Goal: Task Accomplishment & Management: Manage account settings

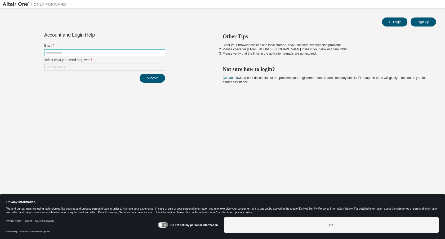
click at [129, 49] on span at bounding box center [104, 52] width 121 height 7
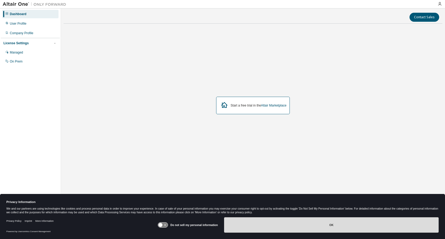
click at [287, 221] on button "OK" at bounding box center [331, 224] width 215 height 15
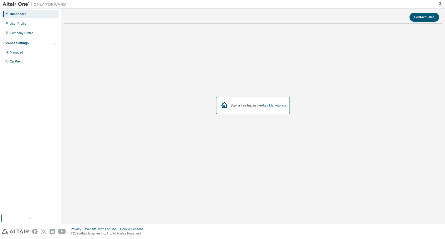
click at [271, 104] on link "Altair Marketplace" at bounding box center [273, 106] width 25 height 4
click at [14, 24] on div "User Profile" at bounding box center [18, 23] width 17 height 4
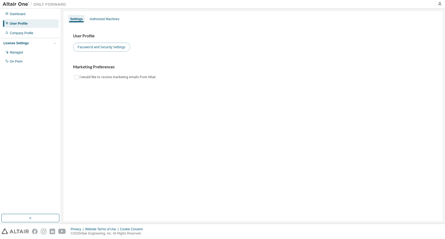
click at [84, 50] on button "Password and Security Settings" at bounding box center [101, 47] width 57 height 9
click at [39, 51] on div "Managed" at bounding box center [30, 52] width 56 height 8
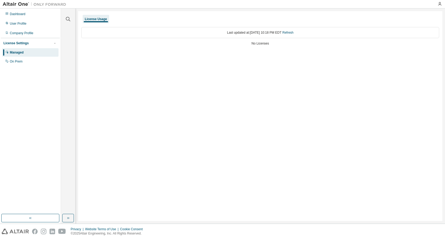
click at [292, 35] on div "Last updated at: Sun 2025-08-31 10:18 PM EDT Refresh" at bounding box center [260, 32] width 358 height 11
click at [294, 33] on link "Refresh" at bounding box center [288, 33] width 11 height 4
click at [10, 62] on div "On Prem" at bounding box center [16, 61] width 13 height 4
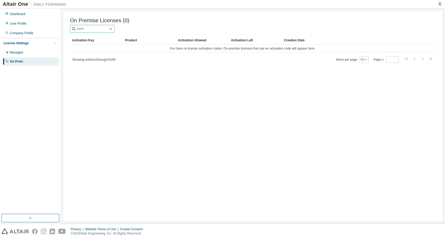
click at [108, 28] on input "text" at bounding box center [93, 28] width 32 height 5
click at [32, 31] on div "Company Profile" at bounding box center [22, 33] width 24 height 4
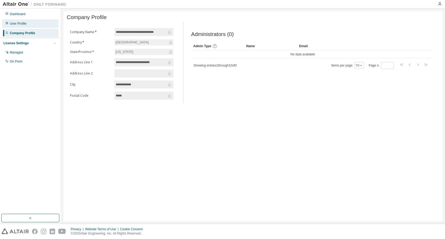
click at [25, 21] on div "User Profile" at bounding box center [18, 23] width 17 height 4
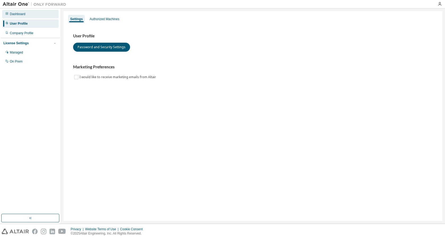
click at [25, 15] on div "Dashboard" at bounding box center [18, 14] width 16 height 4
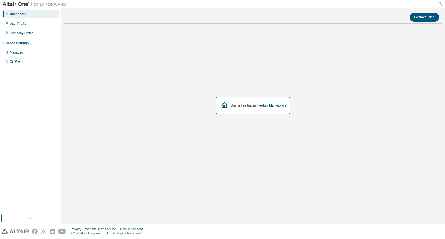
click at [54, 6] on img at bounding box center [36, 4] width 66 height 5
click at [270, 106] on link "Altair Marketplace" at bounding box center [273, 106] width 25 height 4
click at [15, 25] on div "User Profile" at bounding box center [18, 23] width 17 height 4
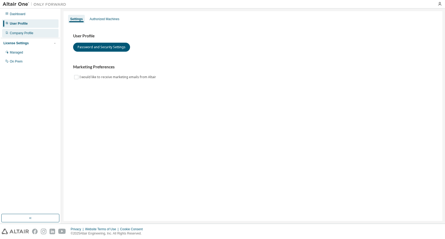
click at [20, 33] on div "Company Profile" at bounding box center [22, 33] width 24 height 4
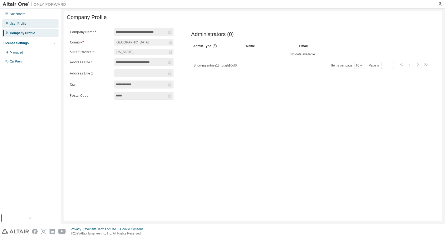
click at [24, 24] on div "User Profile" at bounding box center [18, 23] width 17 height 4
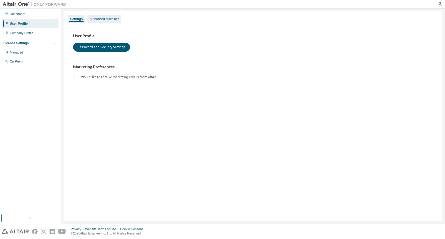
click at [93, 17] on div "Authorized Machines" at bounding box center [105, 19] width 30 height 4
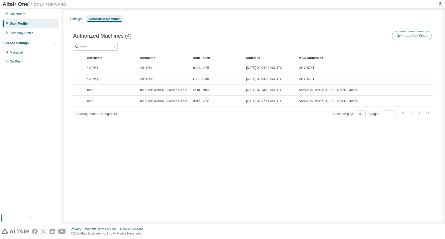
click at [402, 34] on button "Generate Auth Code" at bounding box center [412, 35] width 40 height 9
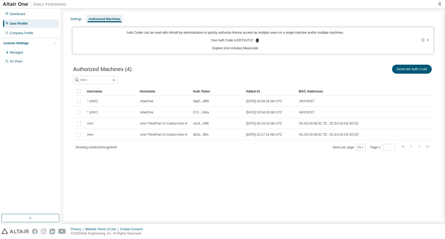
click at [274, 87] on div "Added At" at bounding box center [270, 91] width 49 height 8
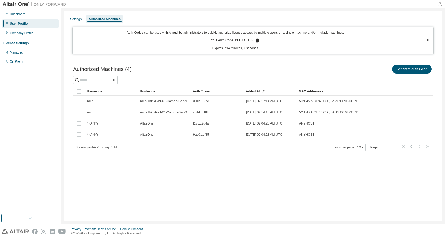
click at [256, 43] on icon at bounding box center [257, 40] width 5 height 5
click at [76, 21] on div "Settings" at bounding box center [76, 19] width 16 height 8
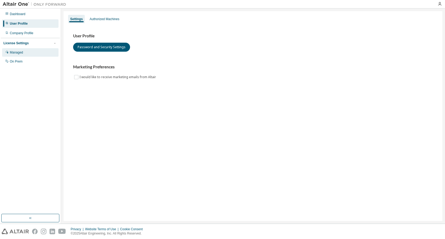
click at [27, 54] on div "Managed" at bounding box center [30, 52] width 56 height 8
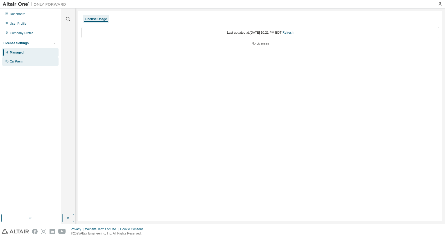
click at [34, 63] on div "On Prem" at bounding box center [30, 61] width 56 height 8
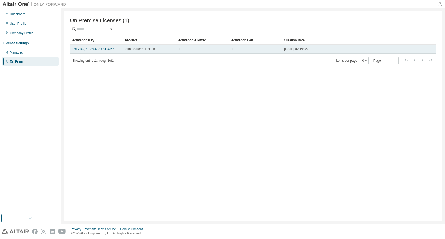
click at [125, 49] on td "Altair Student Edition" at bounding box center [149, 49] width 53 height 9
click at [104, 49] on link "L9E2B-QNOZ9-483X3-L325Z" at bounding box center [93, 49] width 42 height 4
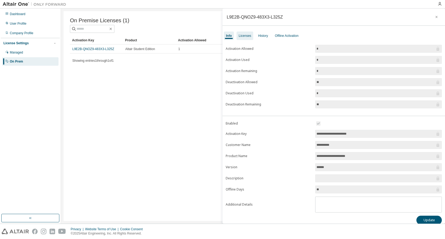
click at [248, 37] on div "Licenses" at bounding box center [245, 36] width 12 height 4
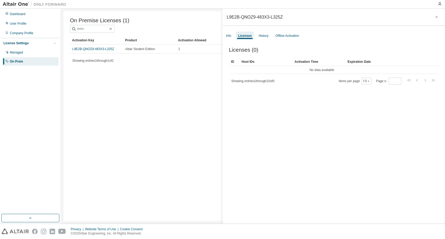
click at [272, 42] on div "Licenses (0) Clear Load Save Save As Field Operator Value Select filter Select …" at bounding box center [334, 136] width 223 height 191
click at [266, 36] on div "History" at bounding box center [264, 36] width 10 height 4
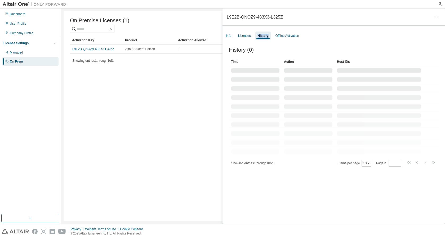
click at [266, 36] on div "History" at bounding box center [263, 36] width 11 height 4
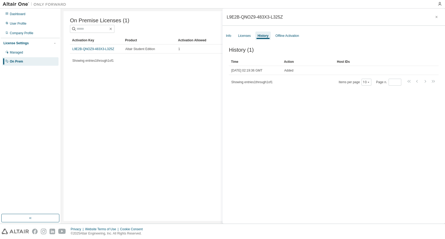
click at [235, 37] on div "Info Licenses History Offline Activation" at bounding box center [334, 36] width 223 height 10
click at [232, 36] on div "Info" at bounding box center [229, 36] width 10 height 8
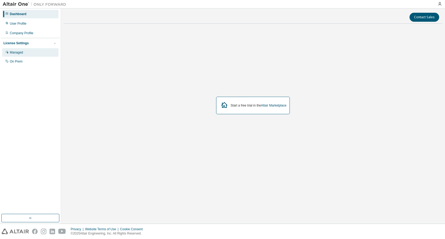
click at [14, 54] on div "Managed" at bounding box center [16, 52] width 13 height 4
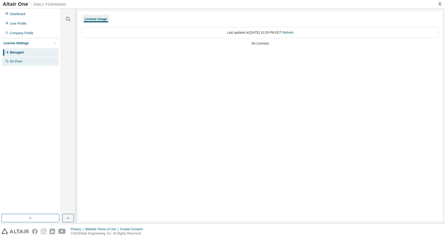
click at [21, 63] on div "On Prem" at bounding box center [16, 61] width 13 height 4
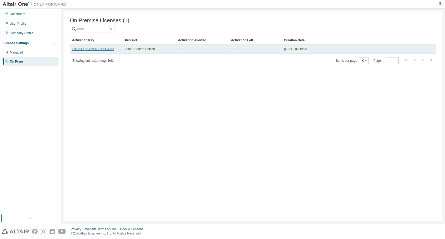
click at [107, 50] on link "L9E2B-QNOZ9-483X3-L325Z" at bounding box center [93, 49] width 42 height 4
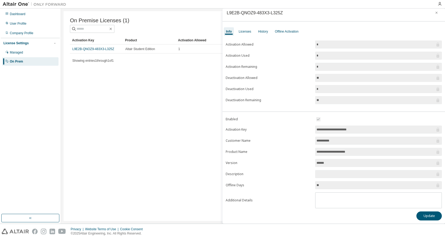
scroll to position [5, 0]
click at [264, 31] on div "History" at bounding box center [263, 30] width 10 height 4
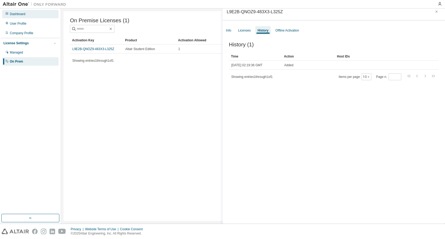
click at [23, 17] on div "Dashboard" at bounding box center [30, 14] width 56 height 8
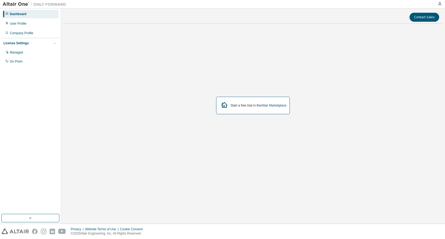
click at [20, 5] on img at bounding box center [36, 4] width 66 height 5
click at [28, 60] on div "On Prem" at bounding box center [30, 61] width 56 height 8
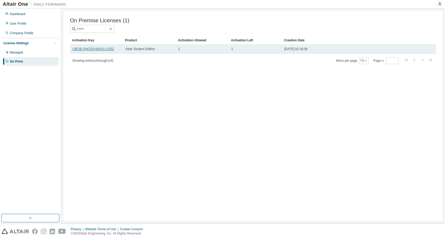
click at [94, 49] on link "L9E2B-QNOZ9-483X3-L325Z" at bounding box center [93, 49] width 42 height 4
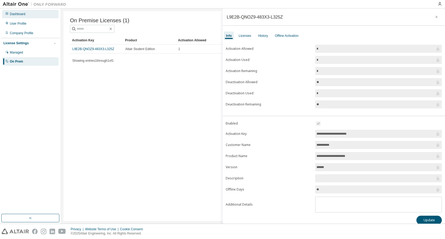
click at [12, 17] on div "Dashboard" at bounding box center [30, 14] width 56 height 8
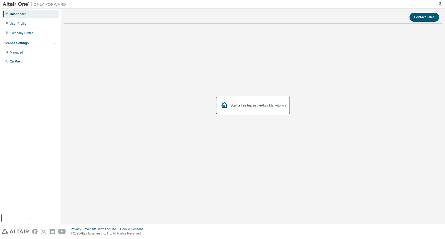
click at [279, 107] on link "Altair Marketplace" at bounding box center [273, 106] width 25 height 4
